Goal: Task Accomplishment & Management: Use online tool/utility

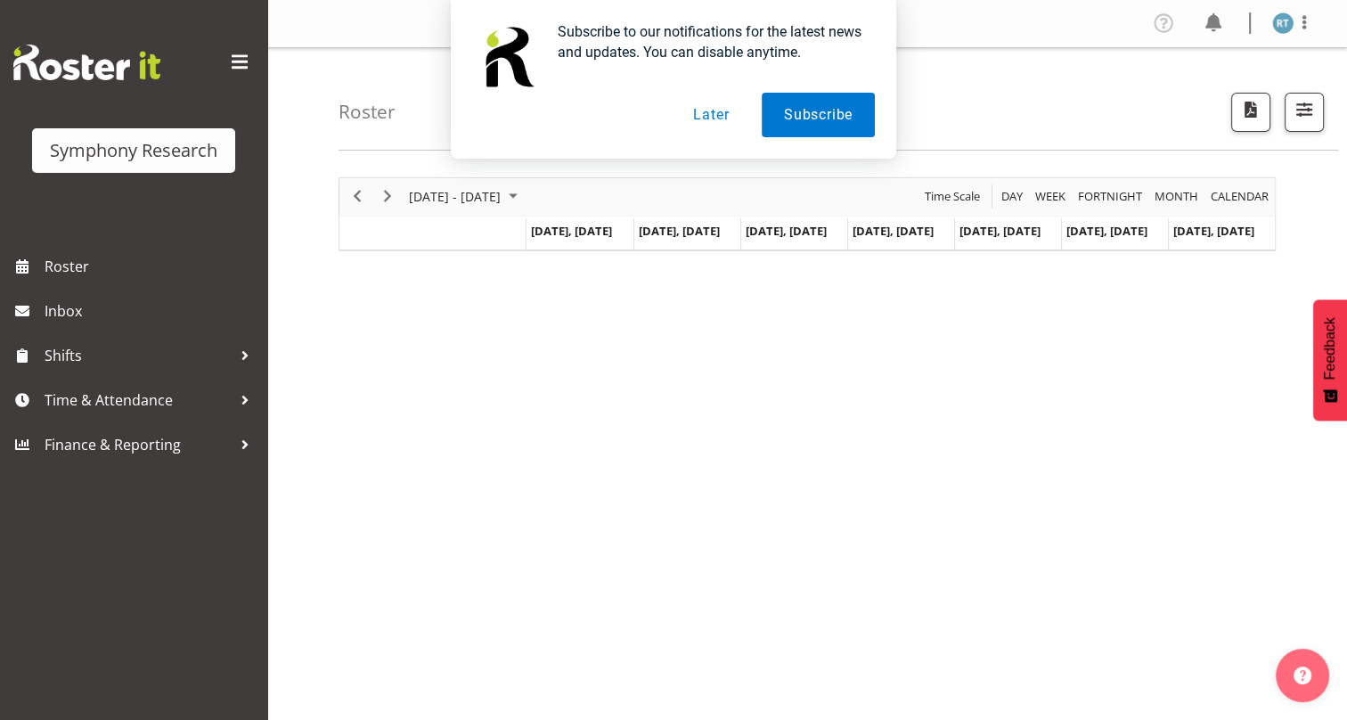
click at [990, 106] on div "Subscribe to our notifications for the latest news and updates. You can disable…" at bounding box center [673, 79] width 1347 height 159
click at [933, 118] on div "Subscribe to our notifications for the latest news and updates. You can disable…" at bounding box center [673, 79] width 1347 height 159
click at [707, 118] on button "Later" at bounding box center [711, 115] width 80 height 45
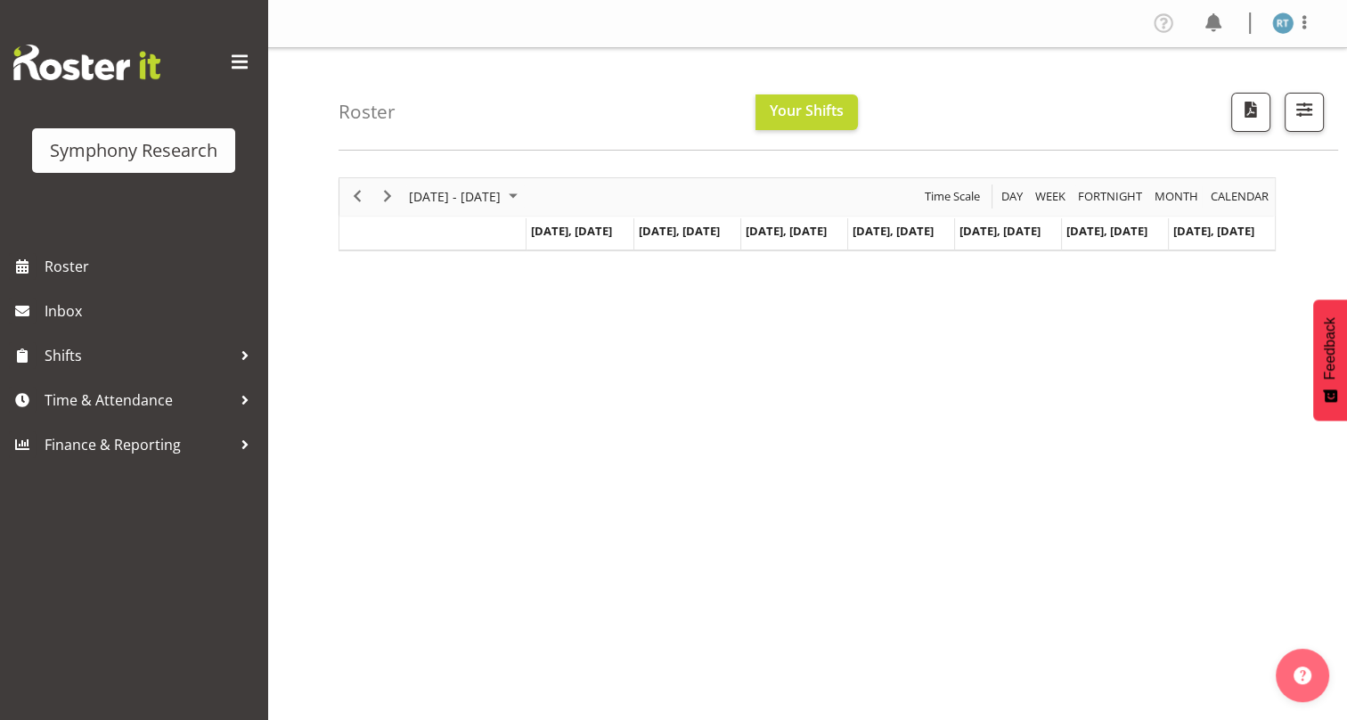
click at [601, 117] on div "Roster Your Shifts 1 Locations Clear MM Symphony Select All Deselect All All De…" at bounding box center [837, 99] width 999 height 102
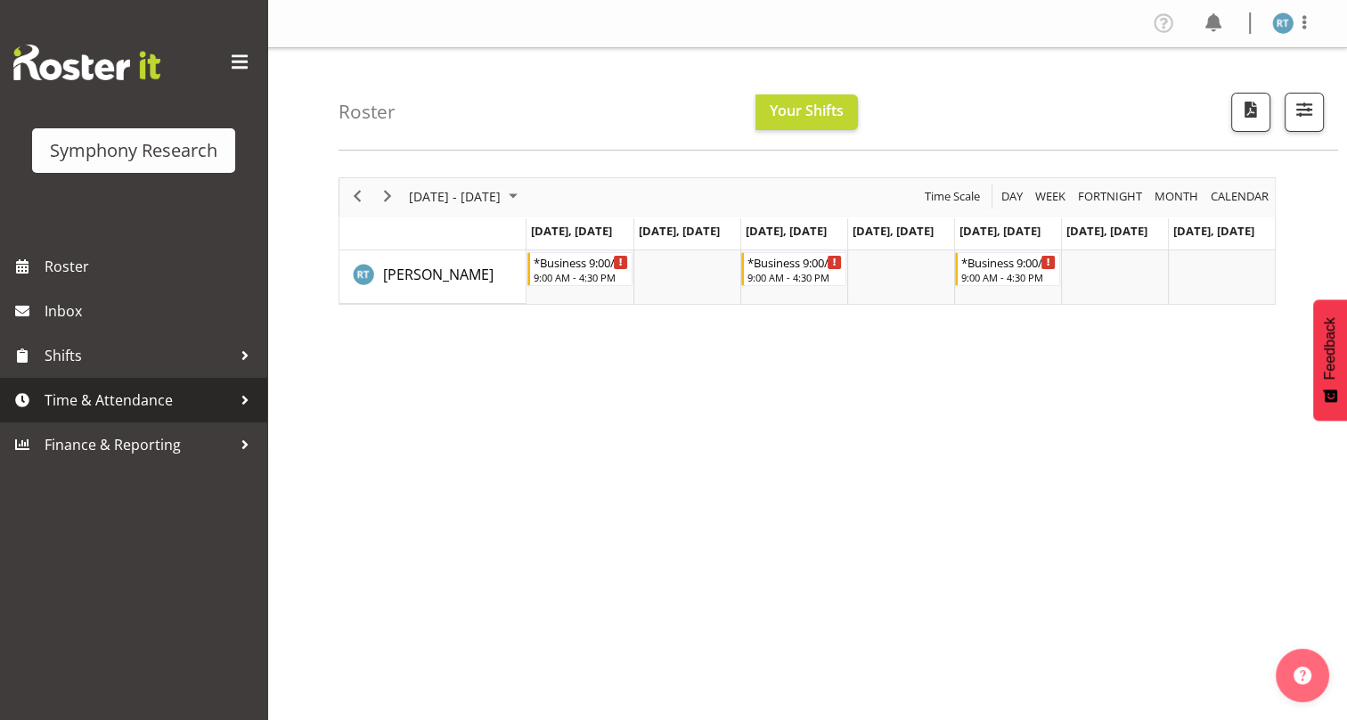
click at [135, 400] on span "Time & Attendance" at bounding box center [138, 400] width 187 height 27
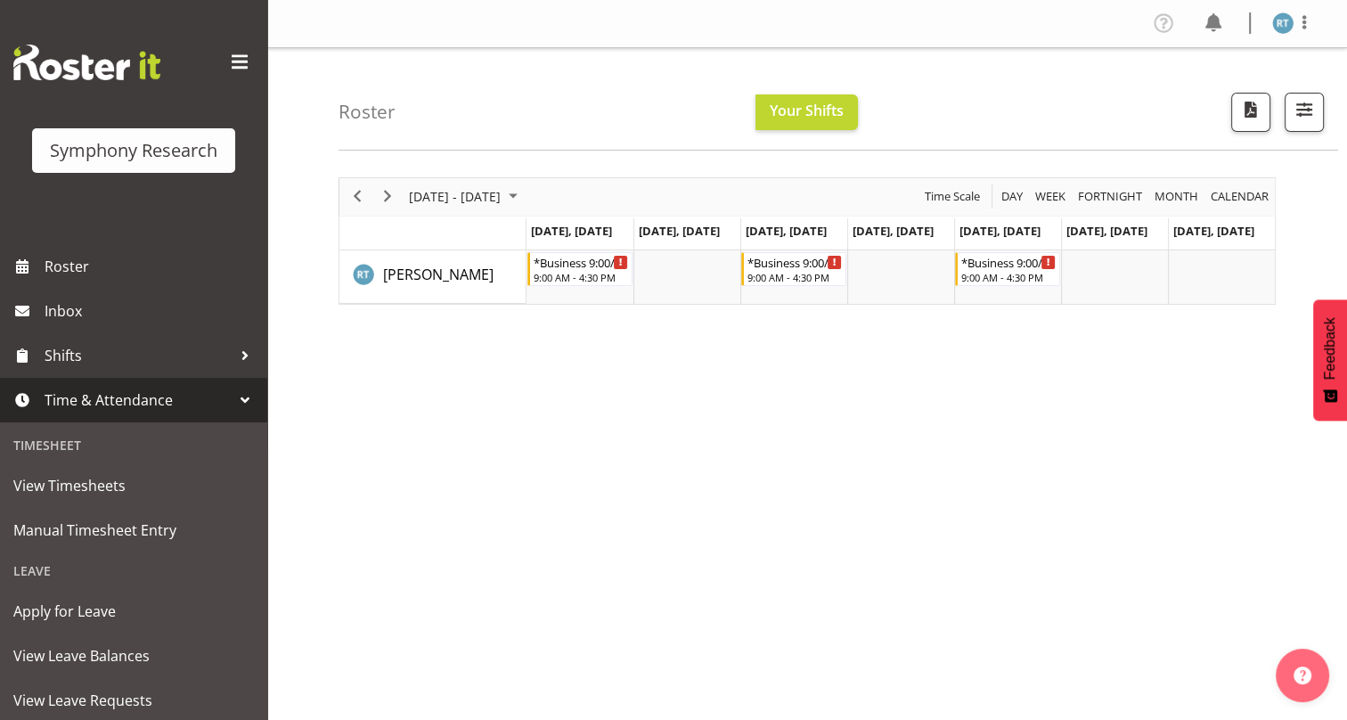
scroll to position [80, 0]
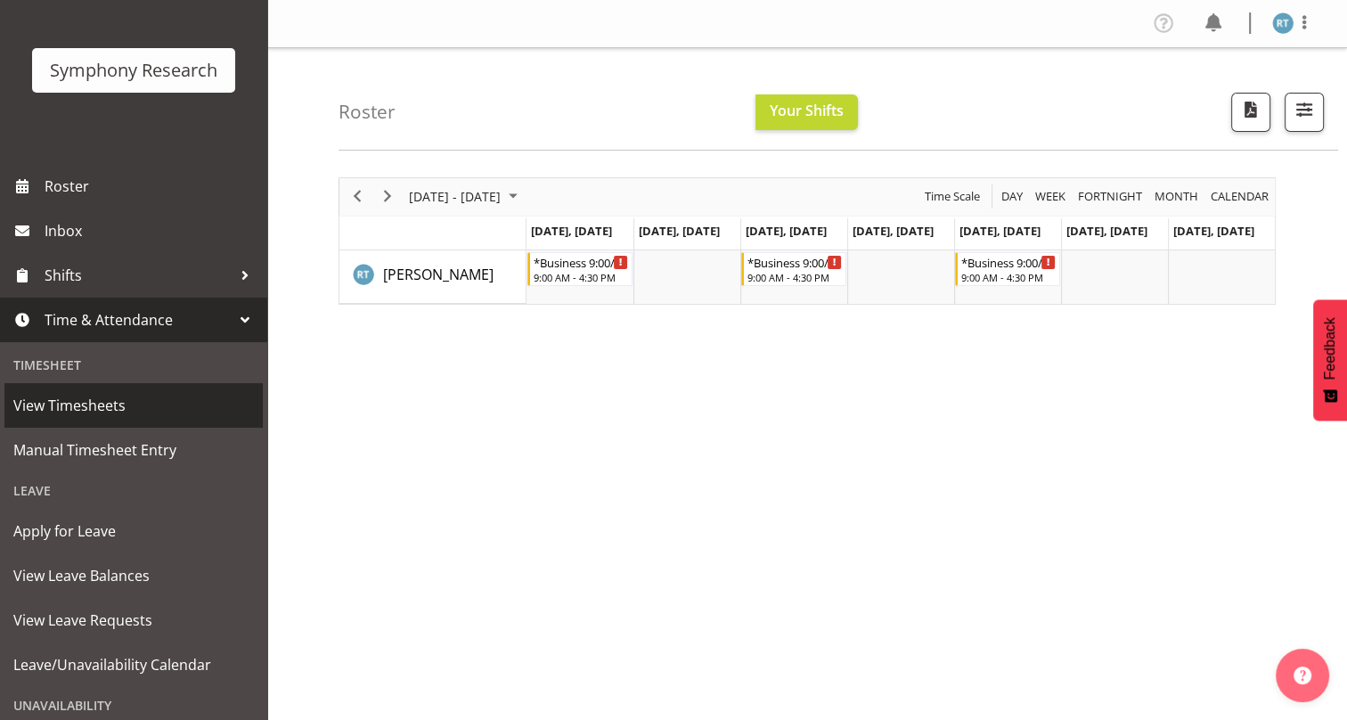
click at [96, 409] on span "View Timesheets" at bounding box center [133, 405] width 240 height 27
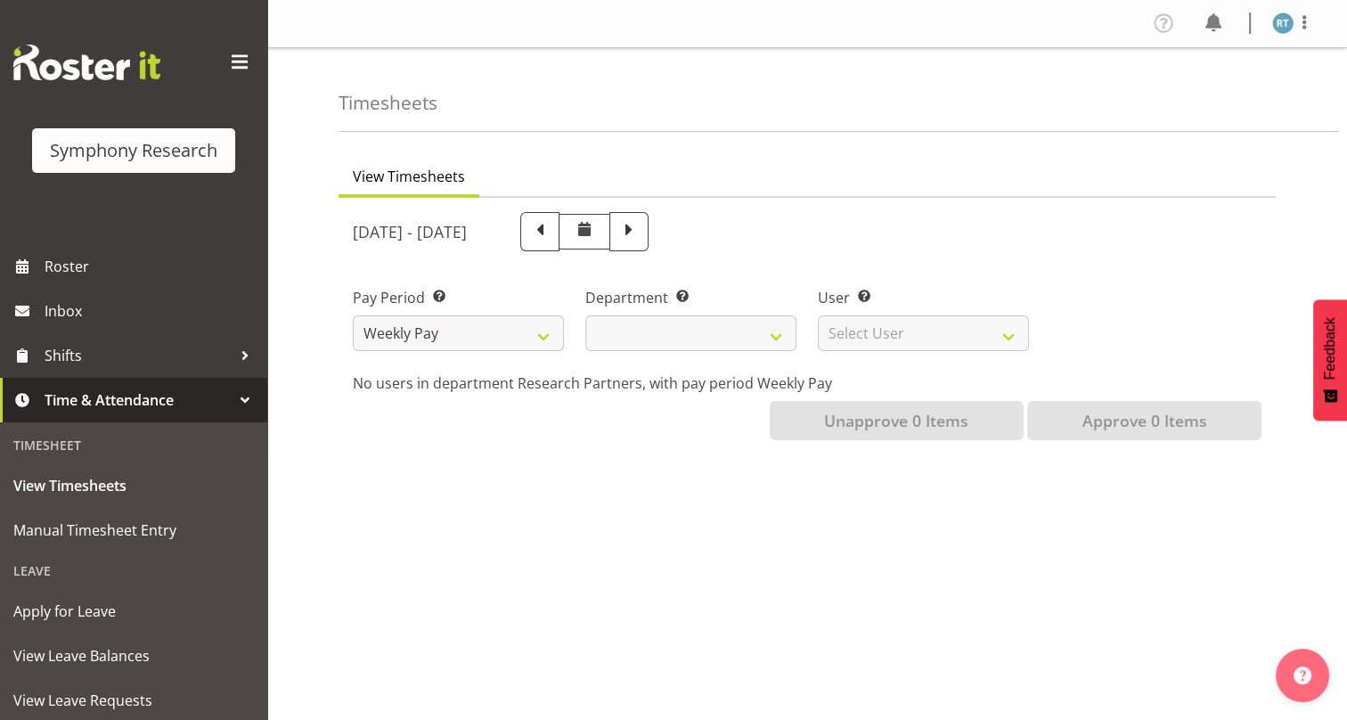
select select
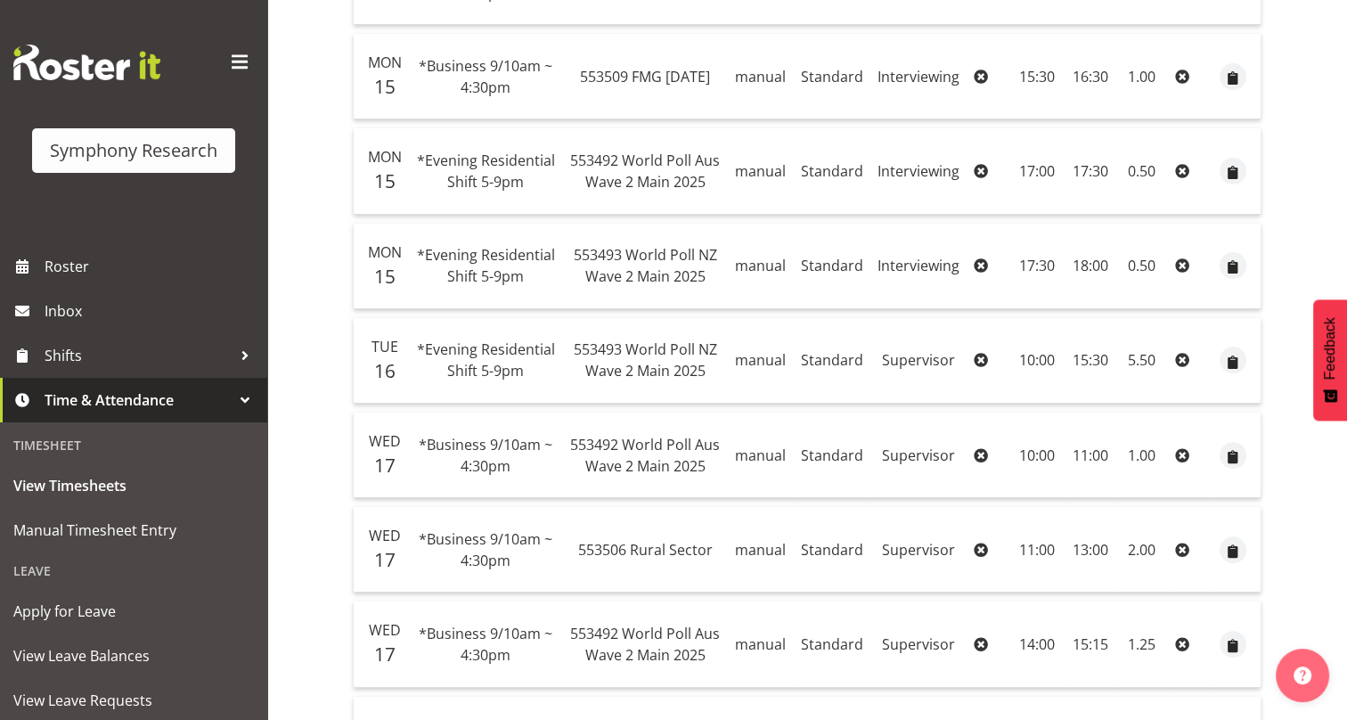
scroll to position [242, 0]
